Goal: Learn about a topic

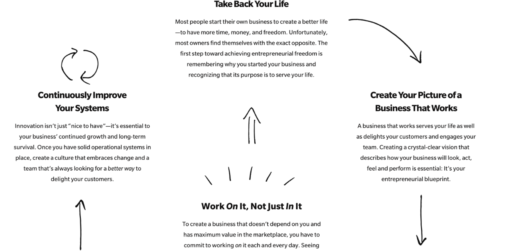
scroll to position [1005, 0]
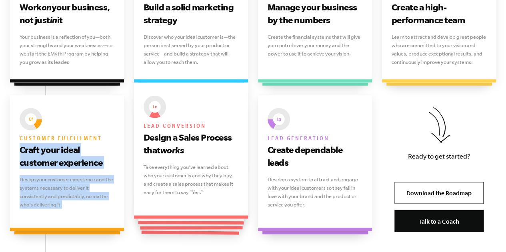
scroll to position [638, 0]
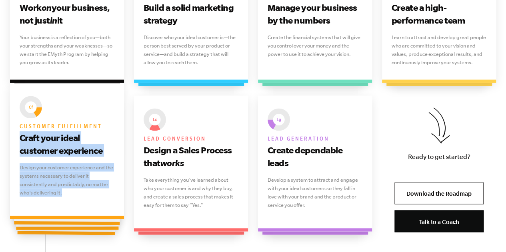
click at [84, 191] on p "Design your customer experience and the systems necessary to deliver it consist…" at bounding box center [67, 180] width 95 height 34
drag, startPoint x: 84, startPoint y: 191, endPoint x: 18, endPoint y: 127, distance: 92.2
click at [18, 127] on div "Customer fulfillment Craft your ideal customer experience Design your customer …" at bounding box center [67, 151] width 114 height 136
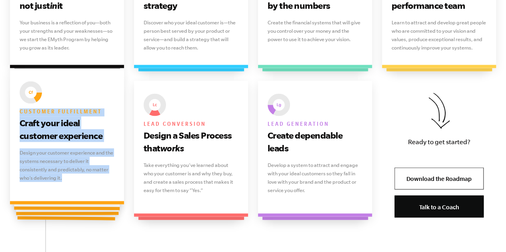
scroll to position [652, 0]
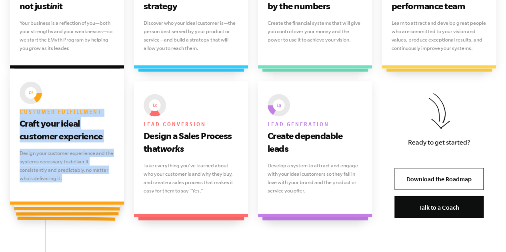
copy div "Customer fulfillment Craft your ideal customer experience Design your customer …"
